Goal: Information Seeking & Learning: Find specific fact

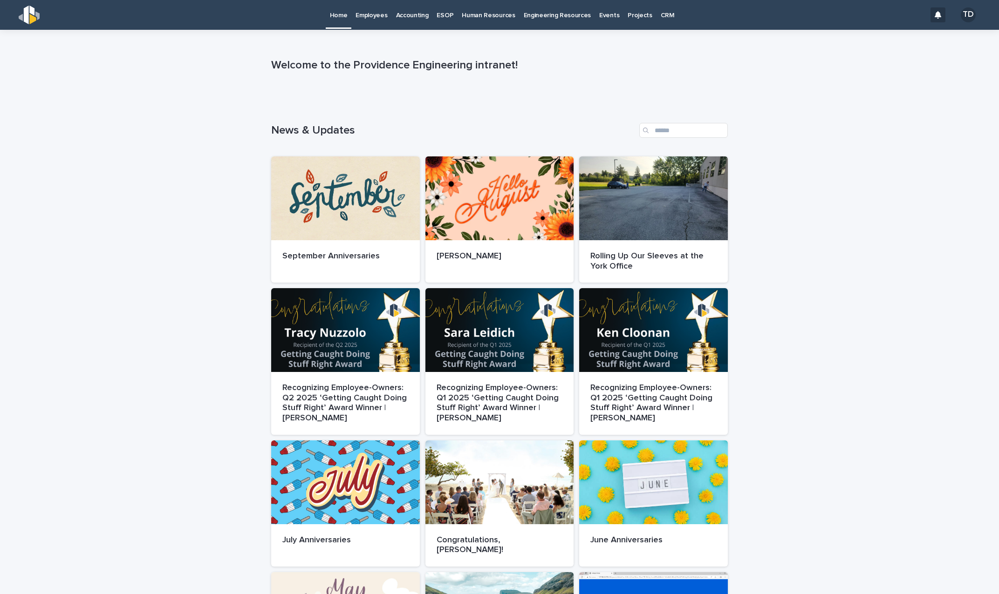
click at [660, 17] on p "CRM" at bounding box center [667, 10] width 14 height 20
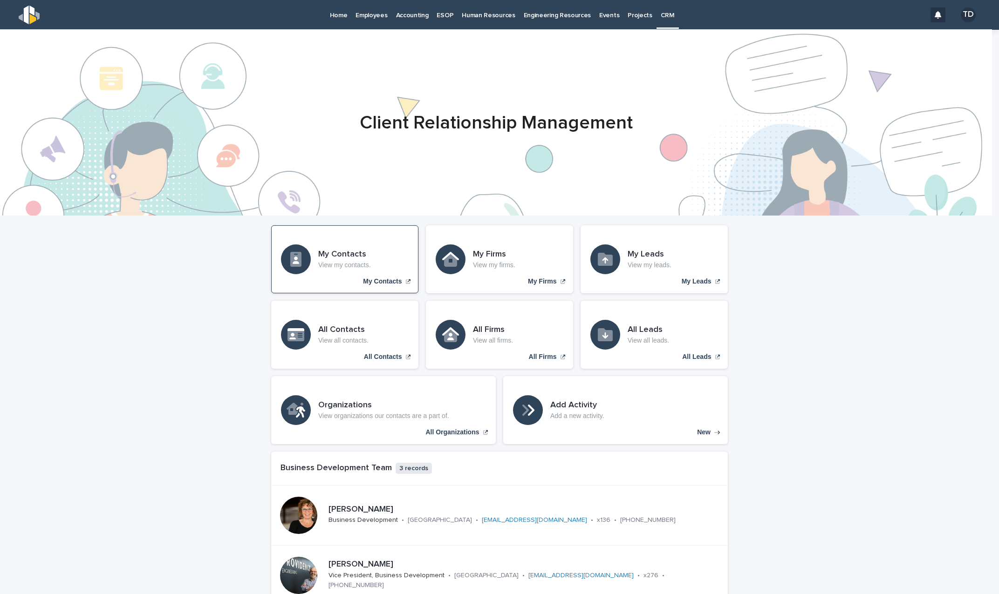
click at [339, 260] on div "My Contacts View my contacts." at bounding box center [344, 260] width 53 height 20
click at [340, 335] on div "All Contacts View all contacts." at bounding box center [343, 335] width 50 height 20
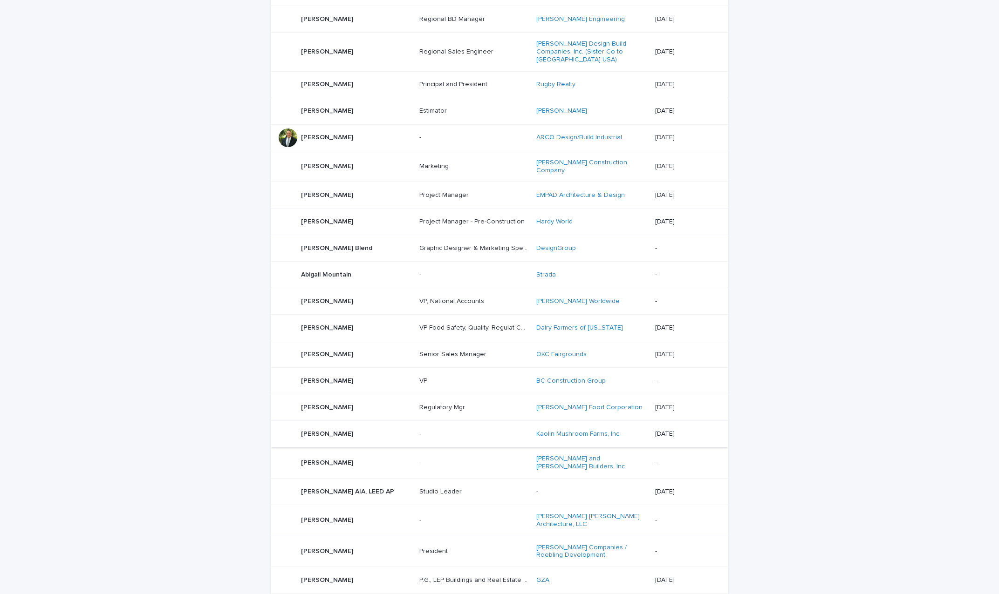
scroll to position [419, 0]
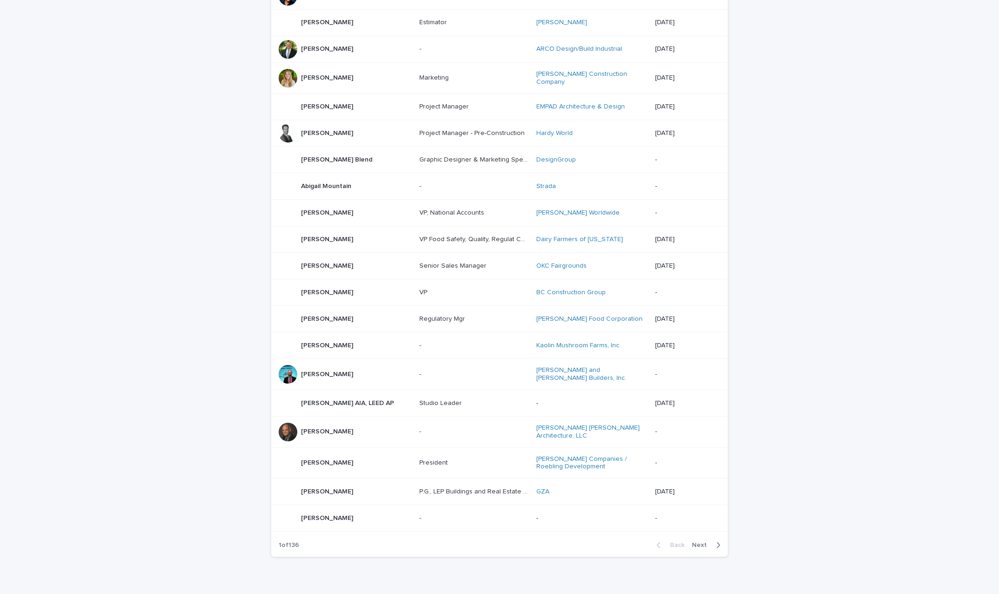
click at [699, 542] on span "Next" at bounding box center [702, 545] width 20 height 7
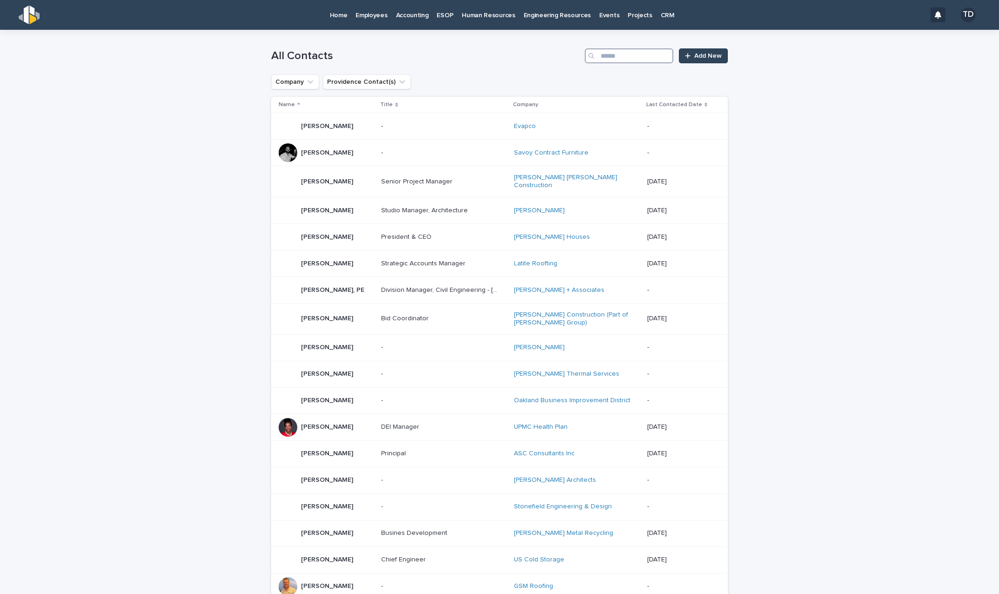
click at [626, 53] on input "Search" at bounding box center [629, 55] width 88 height 15
click at [397, 80] on icon "Providence Contact(s)" at bounding box center [401, 81] width 9 height 9
type input "***"
click at [377, 144] on p "[PERSON_NAME]" at bounding box center [381, 141] width 99 height 7
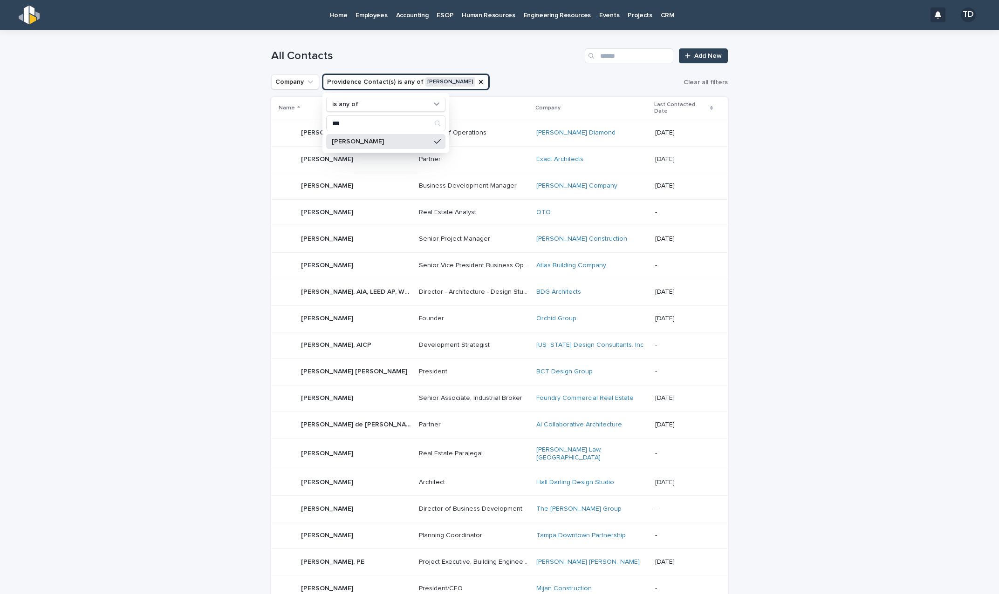
click at [303, 186] on p "[PERSON_NAME]" at bounding box center [328, 185] width 54 height 10
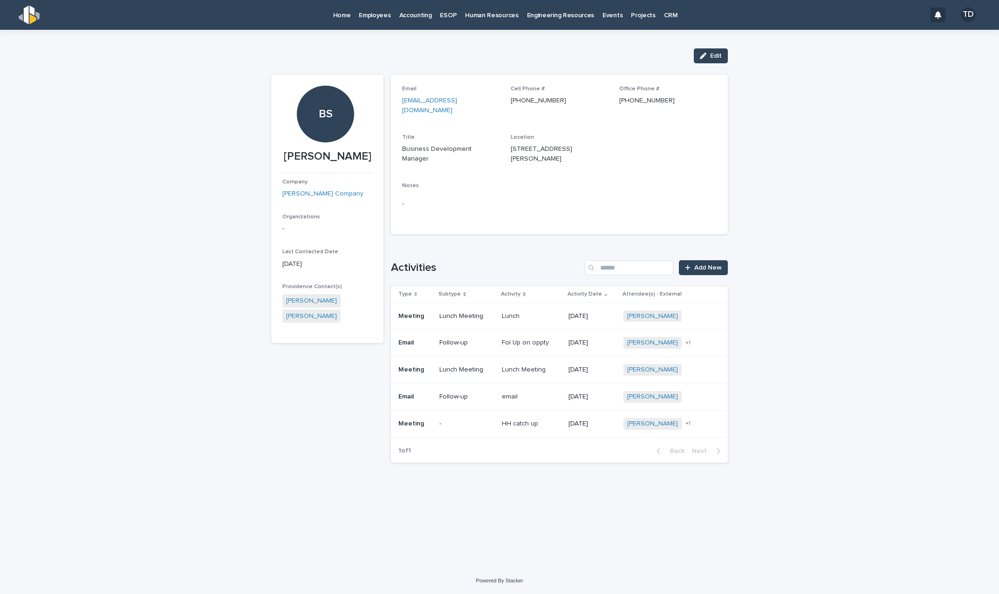
click at [115, 176] on div "Loading... Saving… Loading... Saving… [PERSON_NAME] Edit Edit BS [PERSON_NAME] …" at bounding box center [499, 299] width 999 height 538
